Goal: Information Seeking & Learning: Learn about a topic

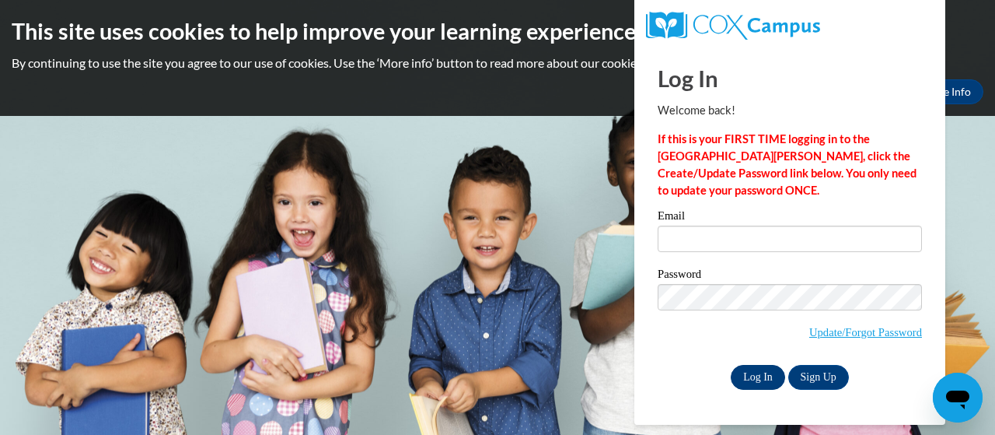
type input "[PERSON_NAME][EMAIL_ADDRESS][PERSON_NAME][DOMAIN_NAME]"
click at [759, 378] on input "Log In" at bounding box center [758, 377] width 54 height 25
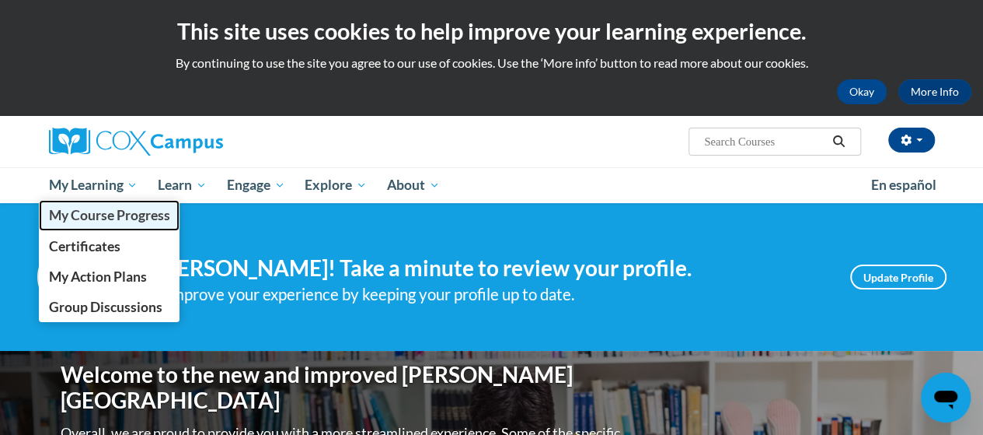
click at [113, 226] on link "My Course Progress" at bounding box center [109, 215] width 141 height 30
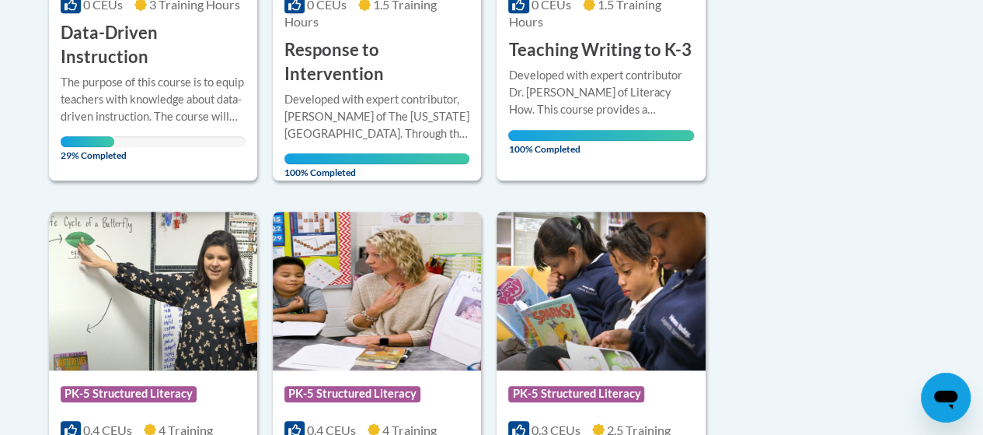
scroll to position [466, 0]
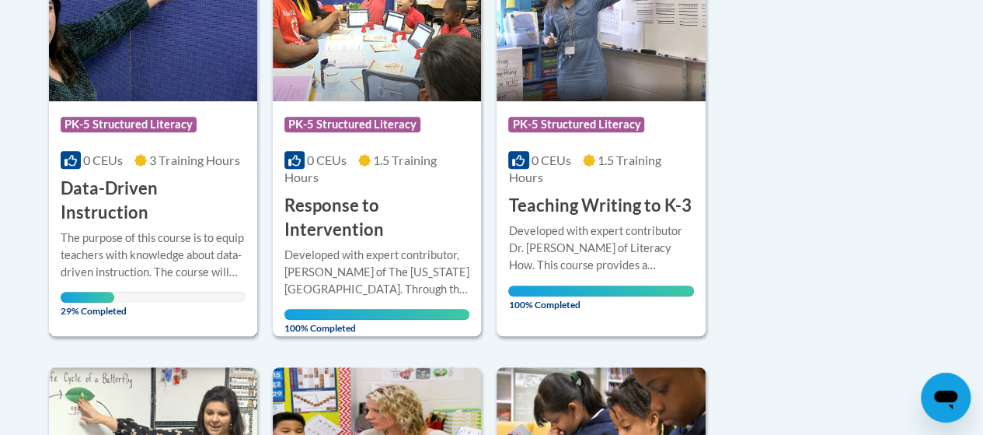
click at [157, 198] on h3 "Data-Driven Instruction" at bounding box center [153, 200] width 185 height 48
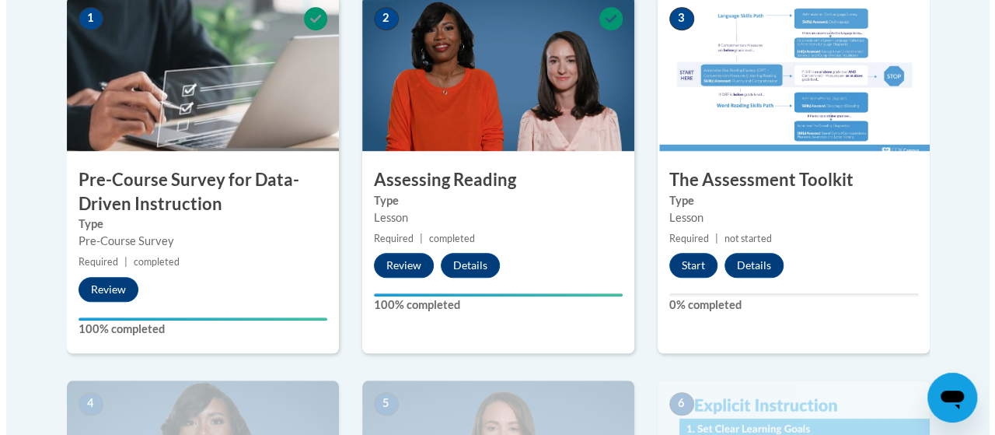
scroll to position [622, 0]
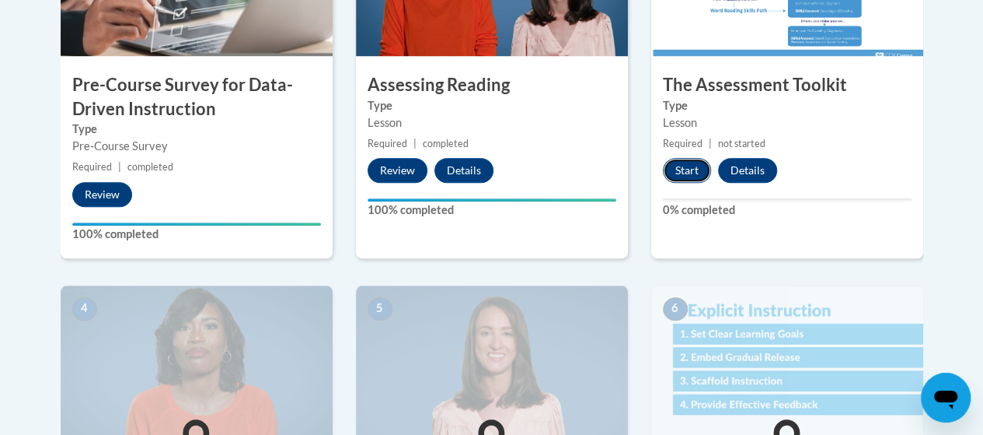
click at [679, 171] on button "Start" at bounding box center [687, 170] width 48 height 25
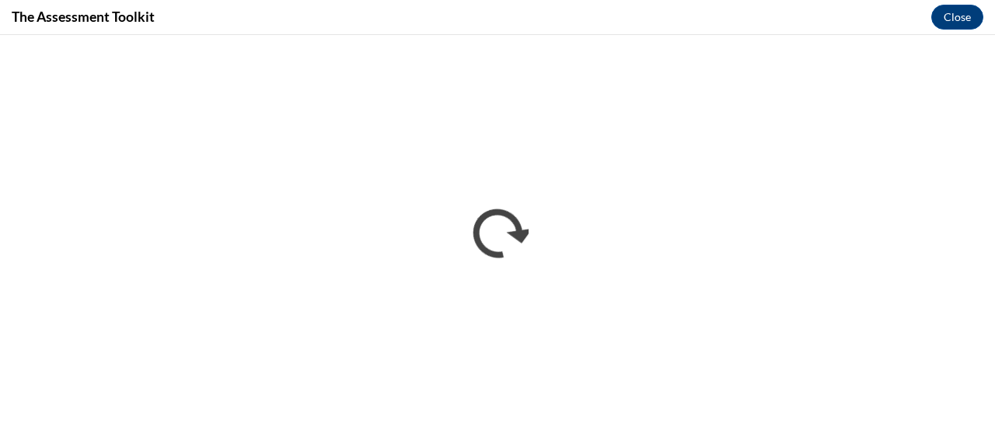
scroll to position [0, 0]
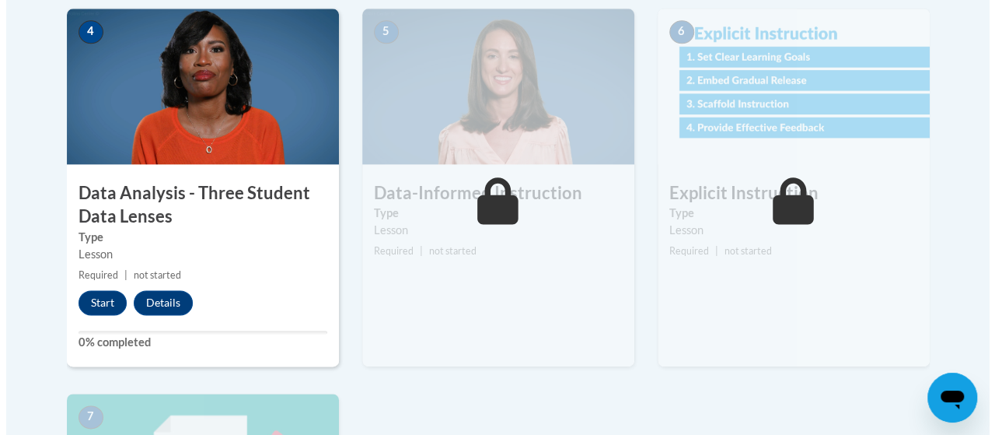
scroll to position [855, 0]
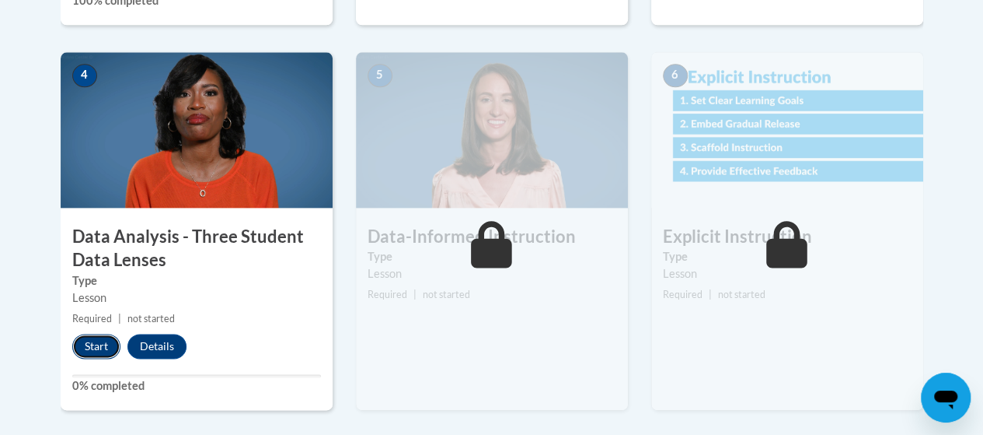
click at [85, 340] on button "Start" at bounding box center [96, 345] width 48 height 25
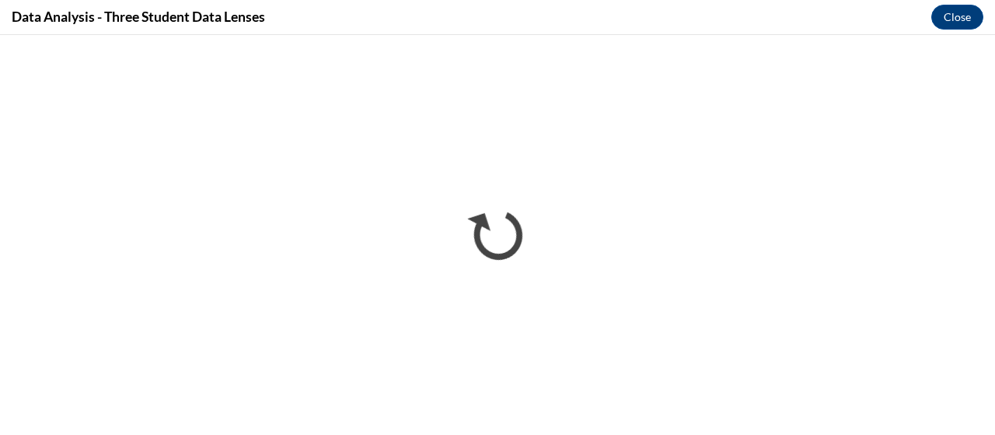
scroll to position [0, 0]
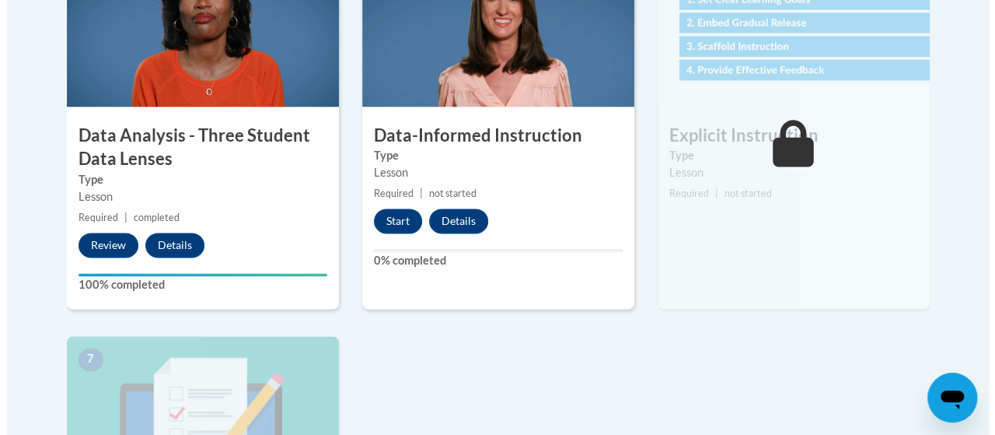
scroll to position [933, 0]
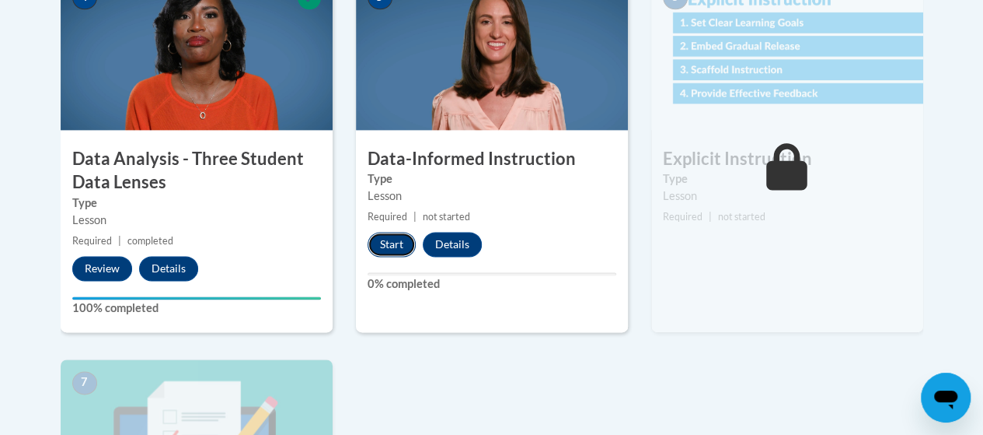
click at [394, 236] on button "Start" at bounding box center [392, 244] width 48 height 25
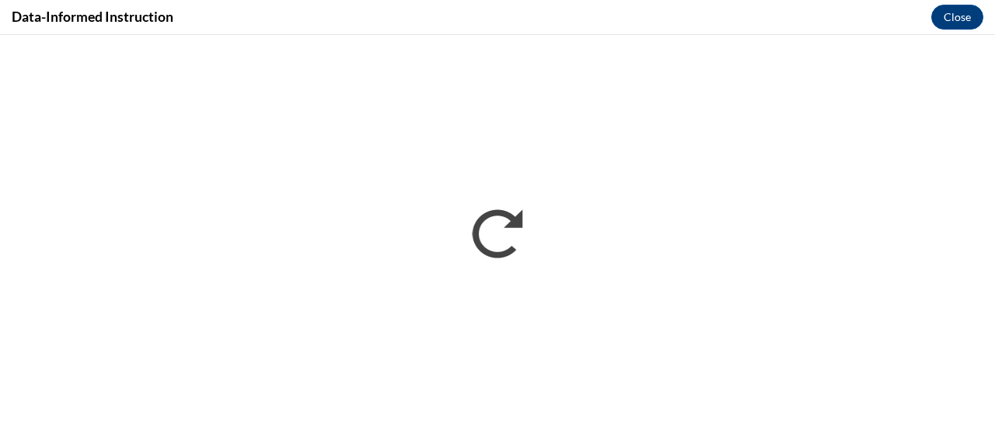
scroll to position [0, 0]
